Goal: Information Seeking & Learning: Learn about a topic

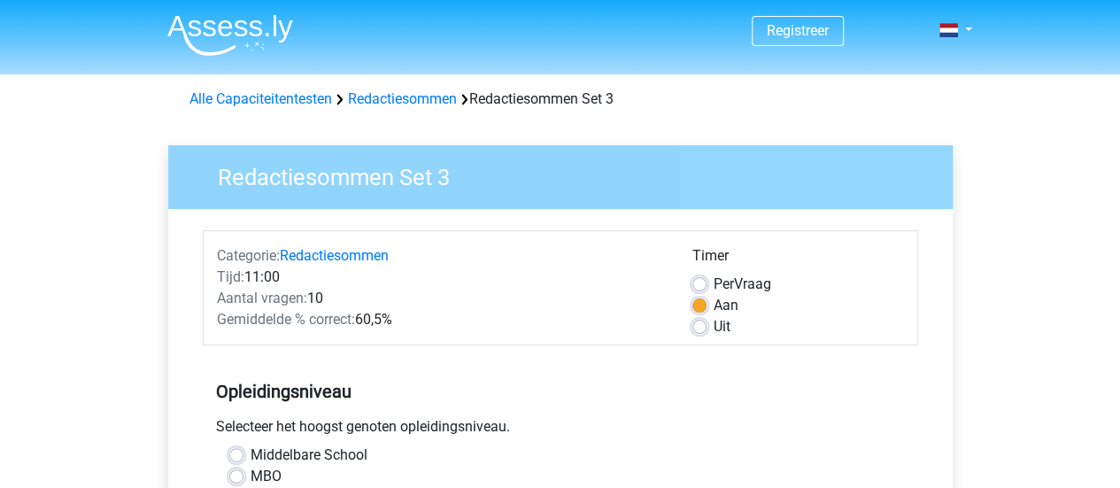
click at [250, 474] on label "MBO" at bounding box center [265, 476] width 31 height 21
click at [230, 474] on input "MBO" at bounding box center [236, 475] width 14 height 18
radio input "true"
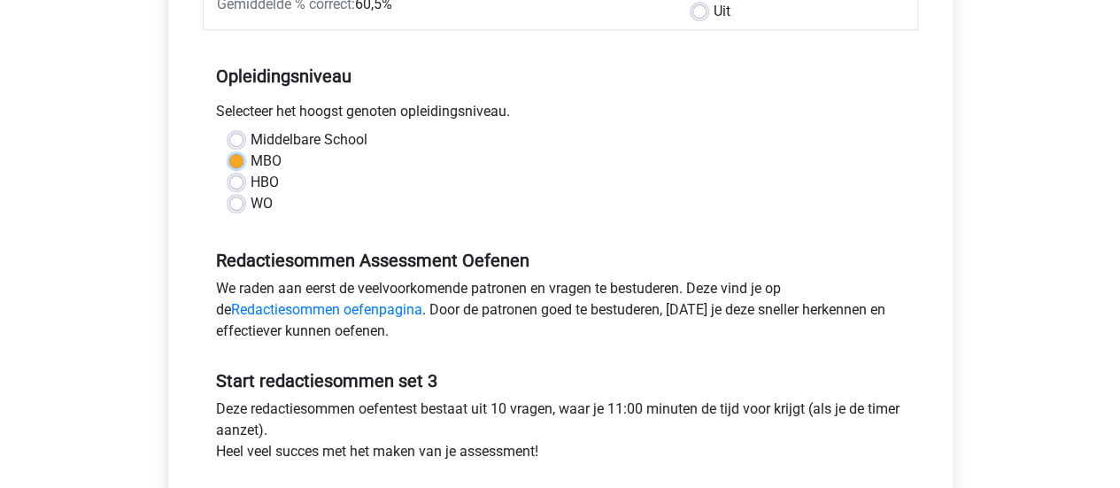
scroll to position [346, 0]
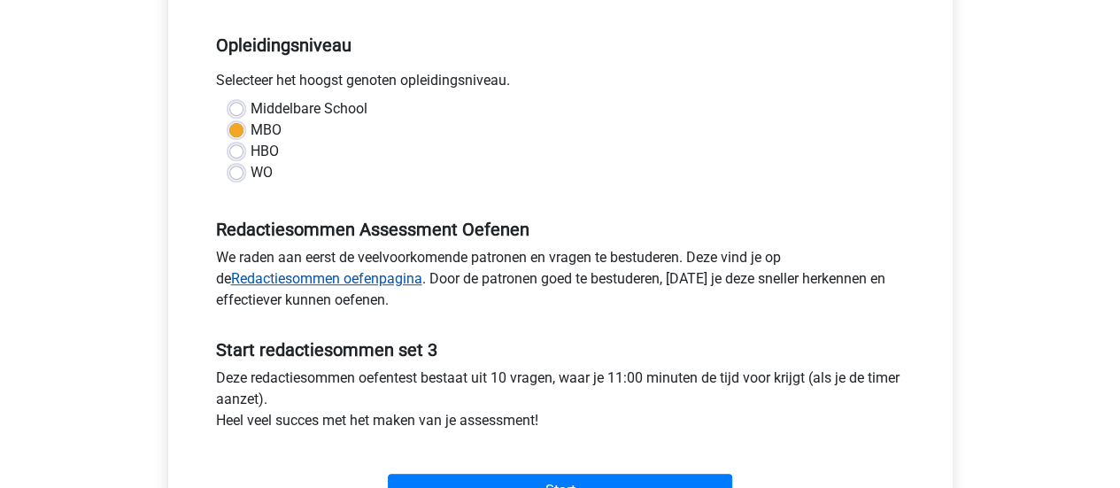
click at [395, 284] on link "Redactiesommen oefenpagina" at bounding box center [326, 278] width 191 height 17
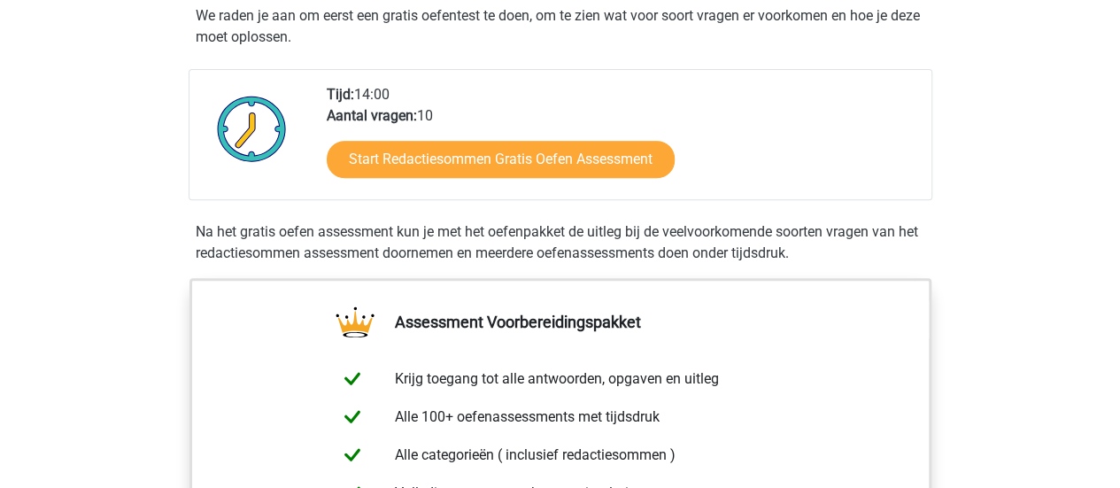
scroll to position [346, 0]
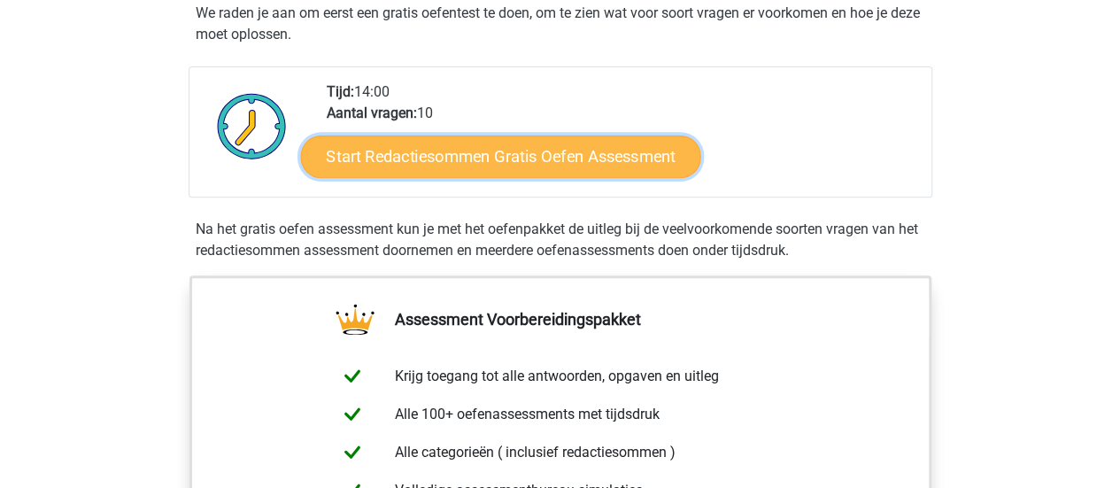
click at [508, 177] on link "Start Redactiesommen Gratis Oefen Assessment" at bounding box center [500, 156] width 400 height 42
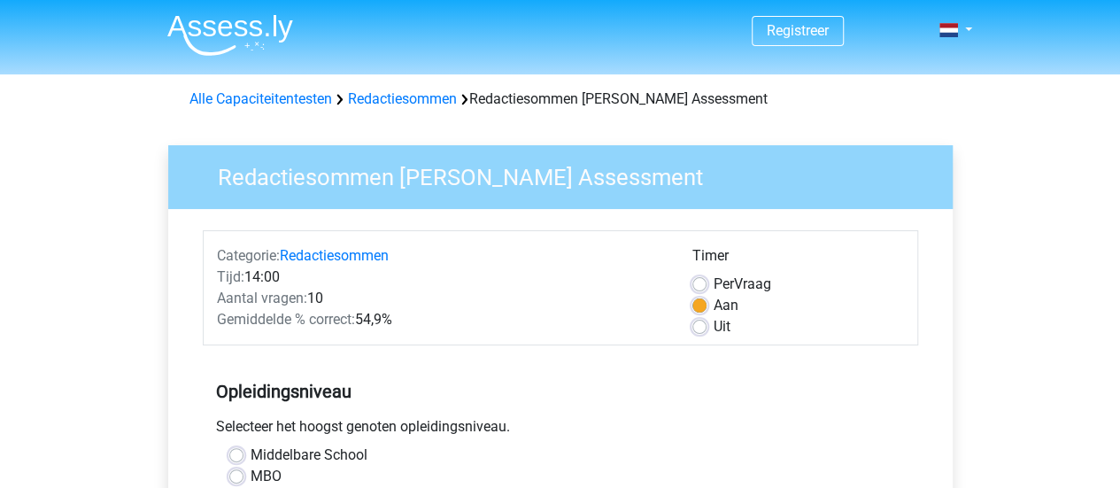
click at [267, 479] on label "MBO" at bounding box center [265, 476] width 31 height 21
click at [243, 479] on input "MBO" at bounding box center [236, 475] width 14 height 18
radio input "true"
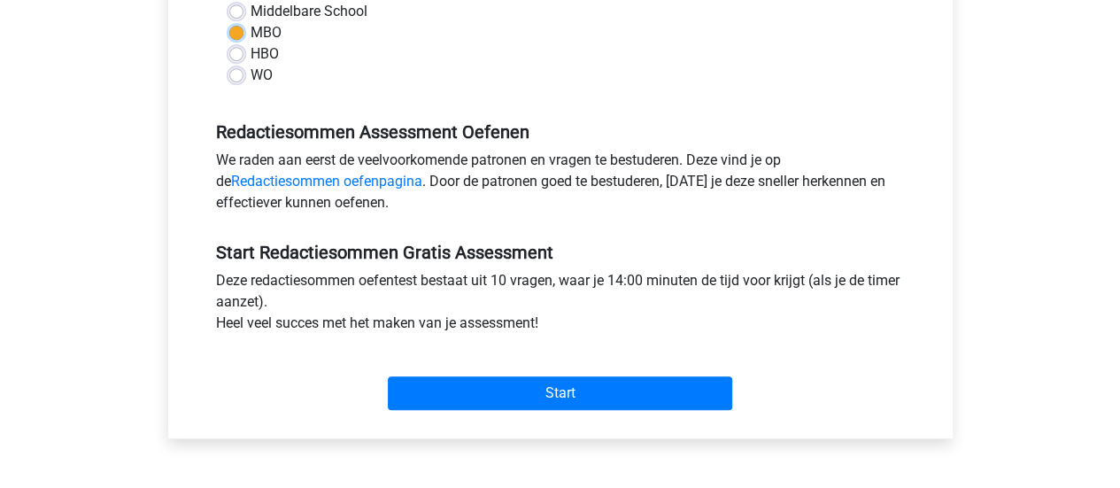
scroll to position [447, 0]
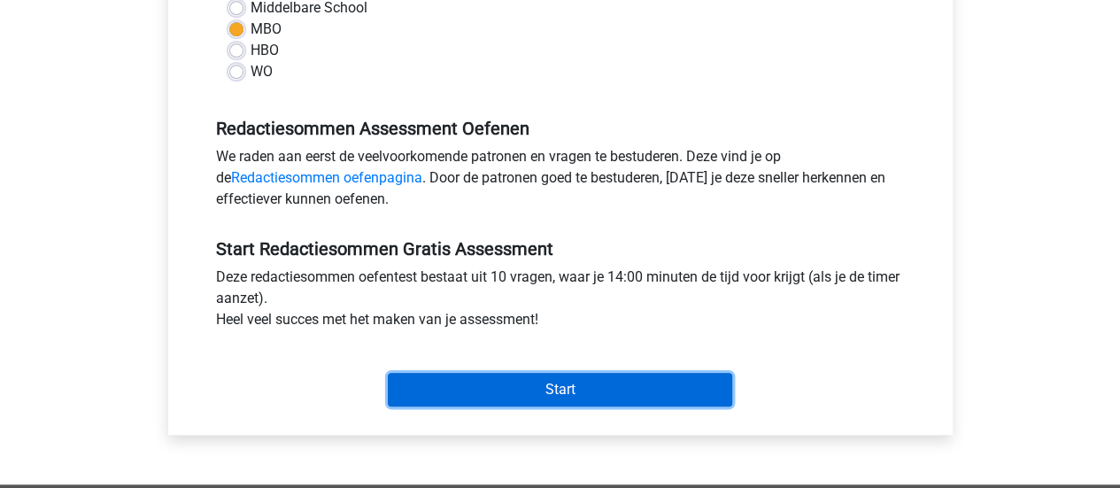
click at [535, 396] on input "Start" at bounding box center [560, 390] width 344 height 34
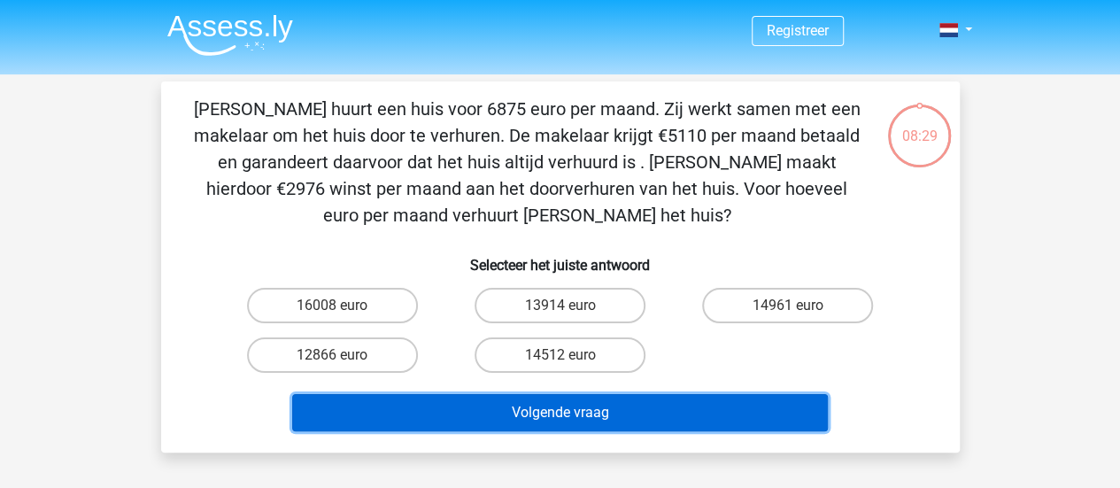
click at [667, 414] on button "Volgende vraag" at bounding box center [559, 412] width 535 height 37
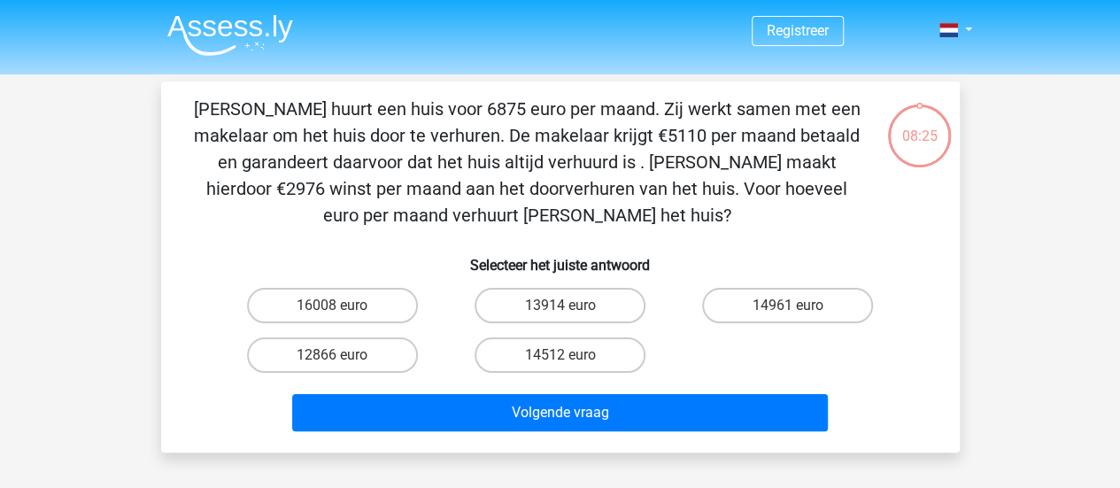
click at [296, 218] on p "Clarissa huurt een huis voor 6875 euro per maand. Zij werkt samen met een makel…" at bounding box center [526, 162] width 675 height 133
click at [843, 304] on label "14961 euro" at bounding box center [787, 305] width 171 height 35
click at [799, 305] on input "14961 euro" at bounding box center [794, 311] width 12 height 12
radio input "true"
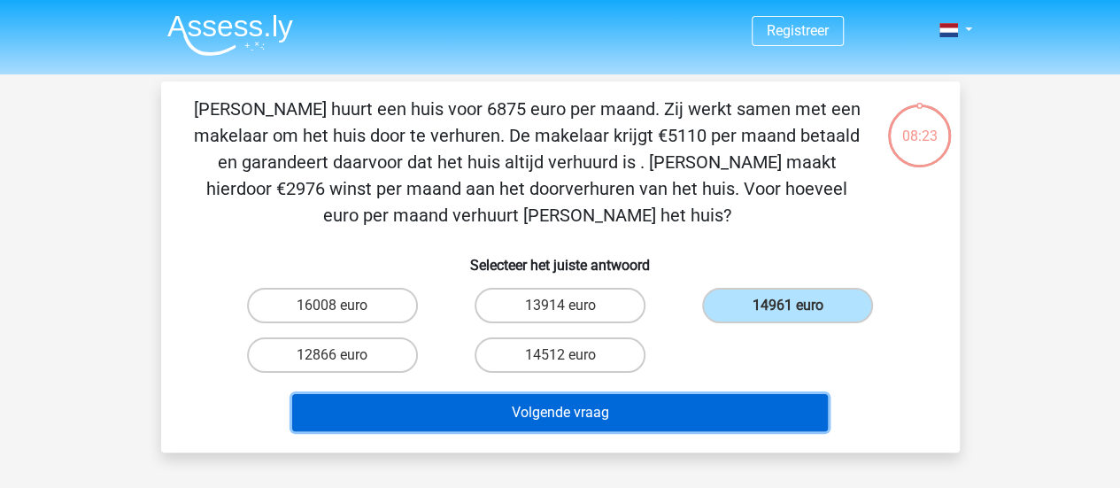
click at [637, 417] on button "Volgende vraag" at bounding box center [559, 412] width 535 height 37
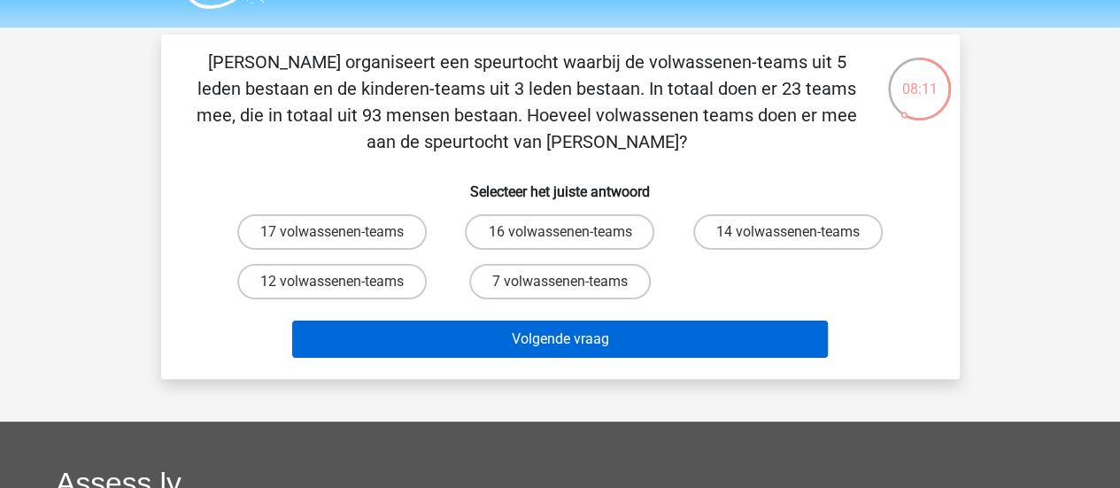
scroll to position [54, 0]
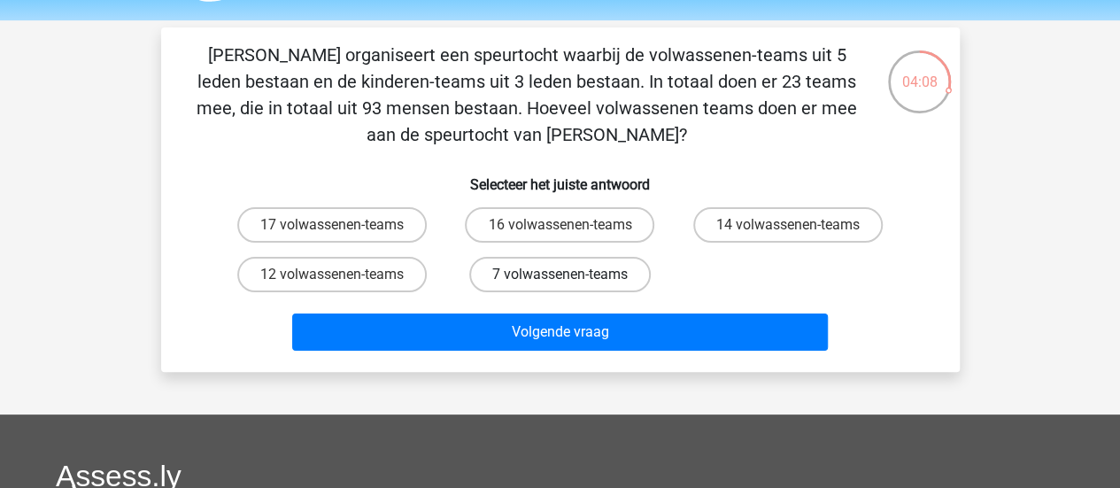
click at [547, 282] on label "7 volwassenen-teams" at bounding box center [559, 274] width 181 height 35
click at [559, 282] on input "7 volwassenen-teams" at bounding box center [565, 280] width 12 height 12
radio input "true"
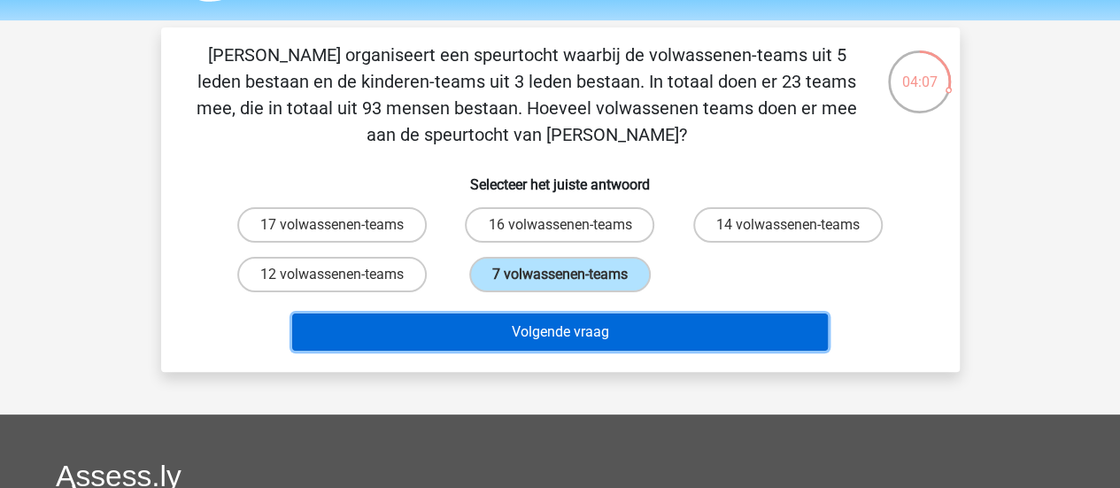
click at [588, 335] on button "Volgende vraag" at bounding box center [559, 331] width 535 height 37
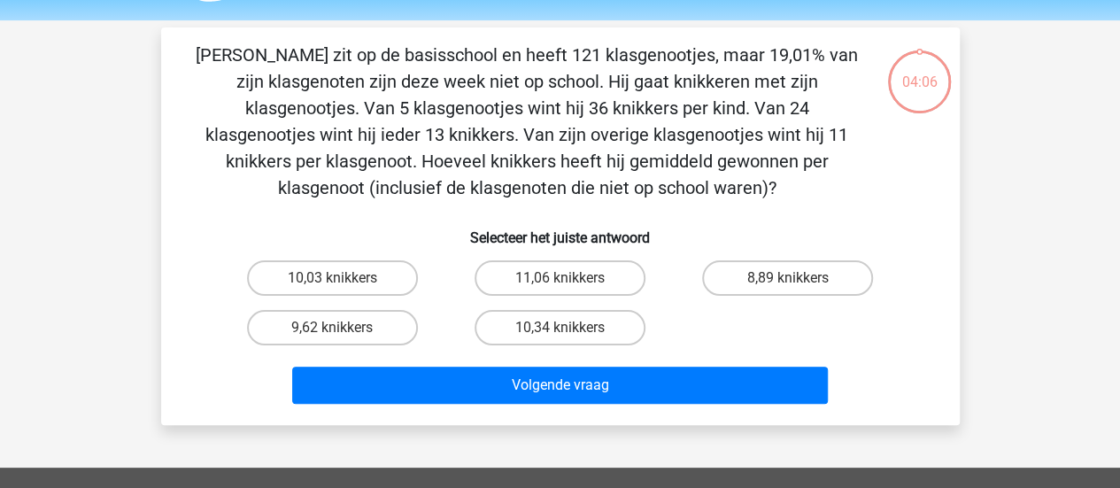
scroll to position [81, 0]
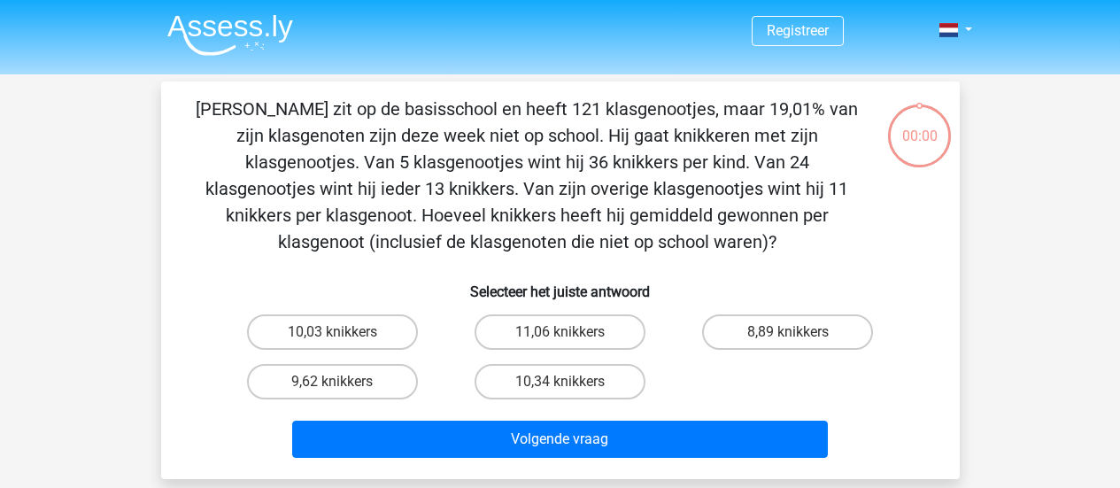
scroll to position [81, 0]
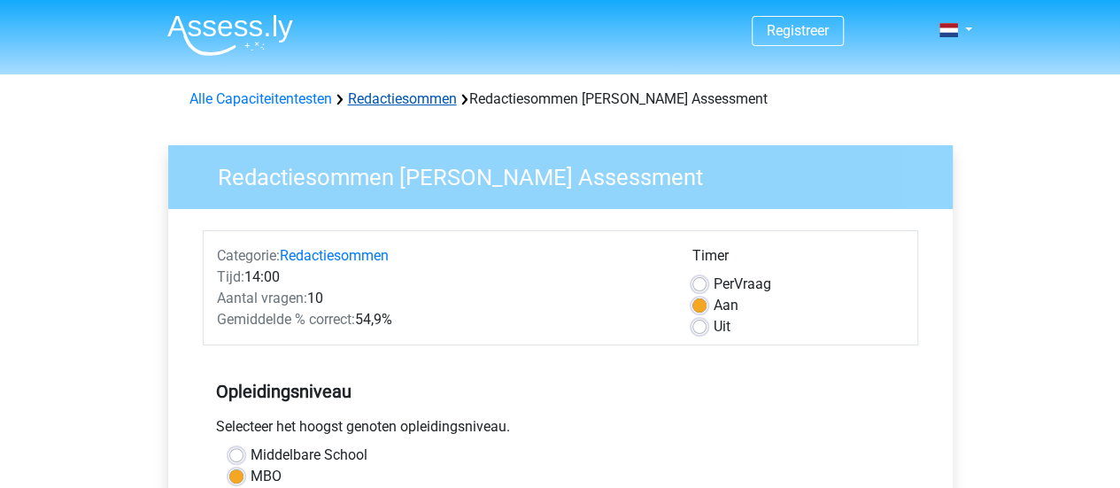
click at [418, 100] on link "Redactiesommen" at bounding box center [402, 98] width 109 height 17
